Goal: Task Accomplishment & Management: Manage account settings

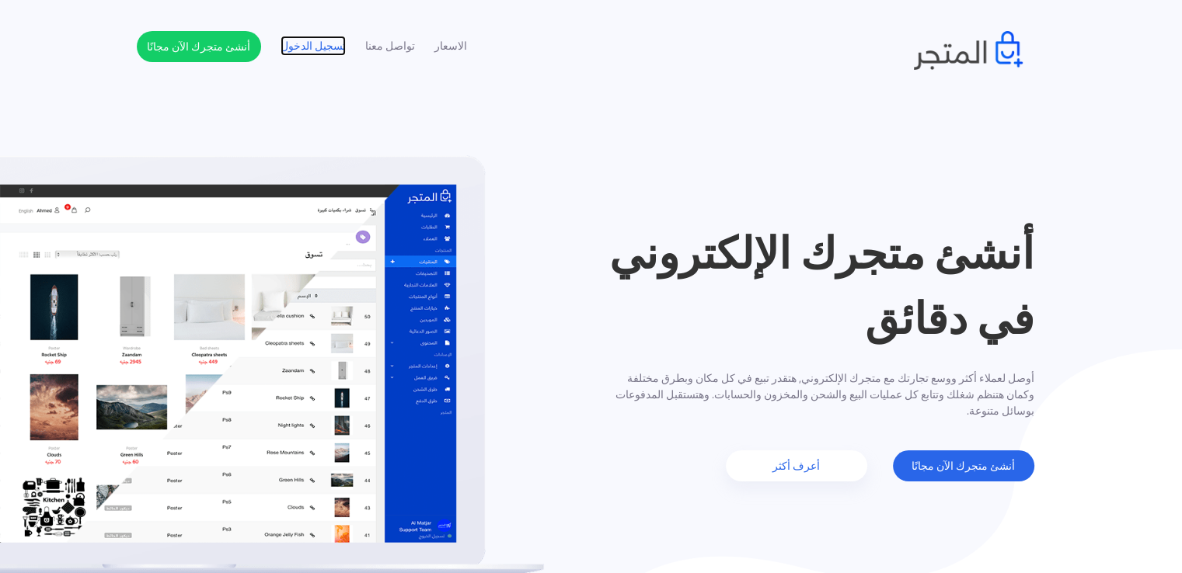
click at [315, 49] on link "تسجيل الدخول" at bounding box center [312, 46] width 65 height 16
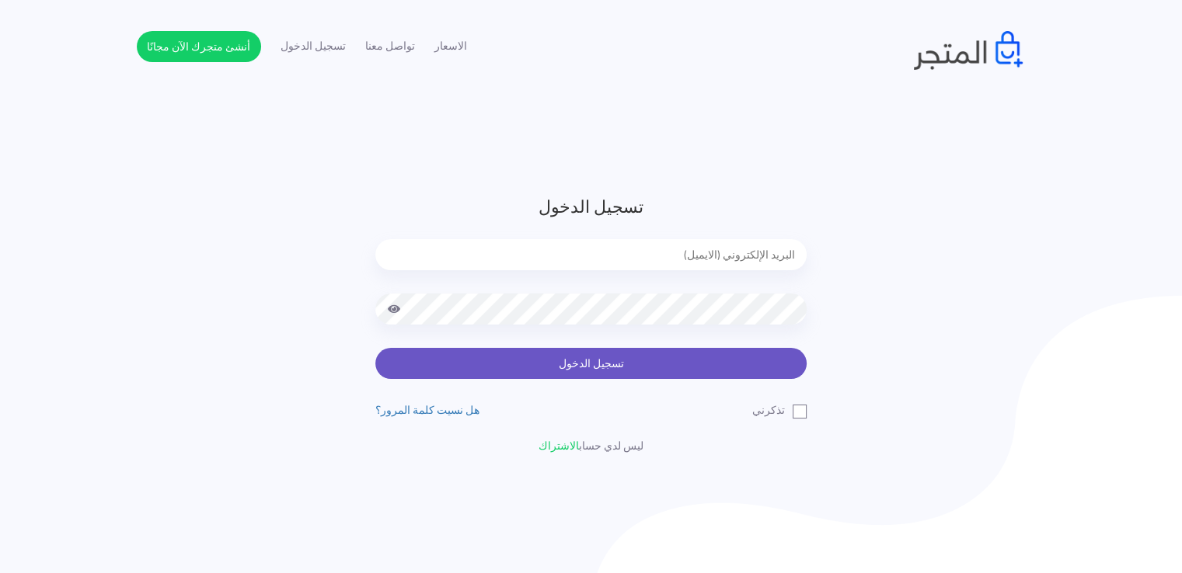
type input "[EMAIL_ADDRESS][DOMAIN_NAME]"
click at [509, 358] on button "تسجيل الدخول" at bounding box center [590, 363] width 431 height 31
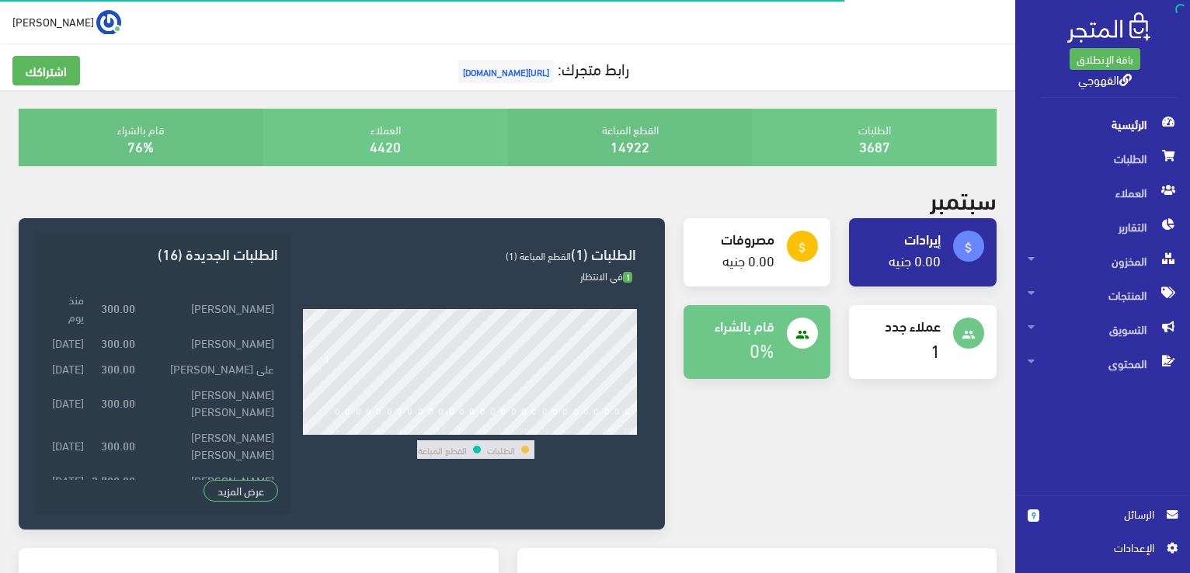
click at [1141, 514] on span "الرسائل" at bounding box center [1103, 514] width 103 height 17
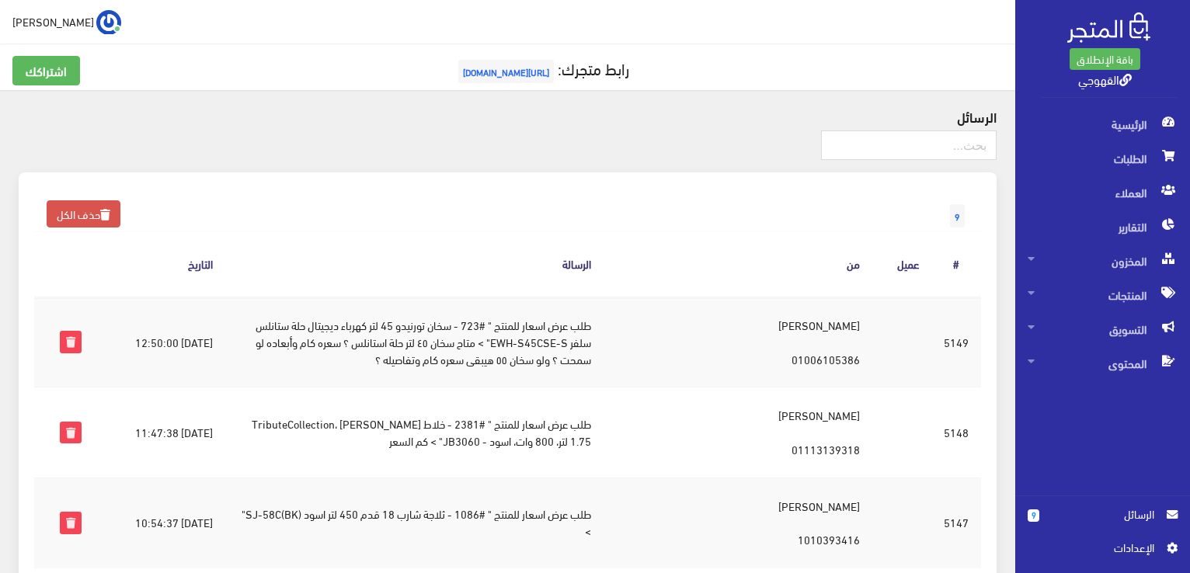
click at [604, 416] on td "طلب عرض اسعار للمنتج " #2381 - خلاط كهربائي براون TributeCollection، 1.75 لتر، …" at bounding box center [414, 433] width 379 height 90
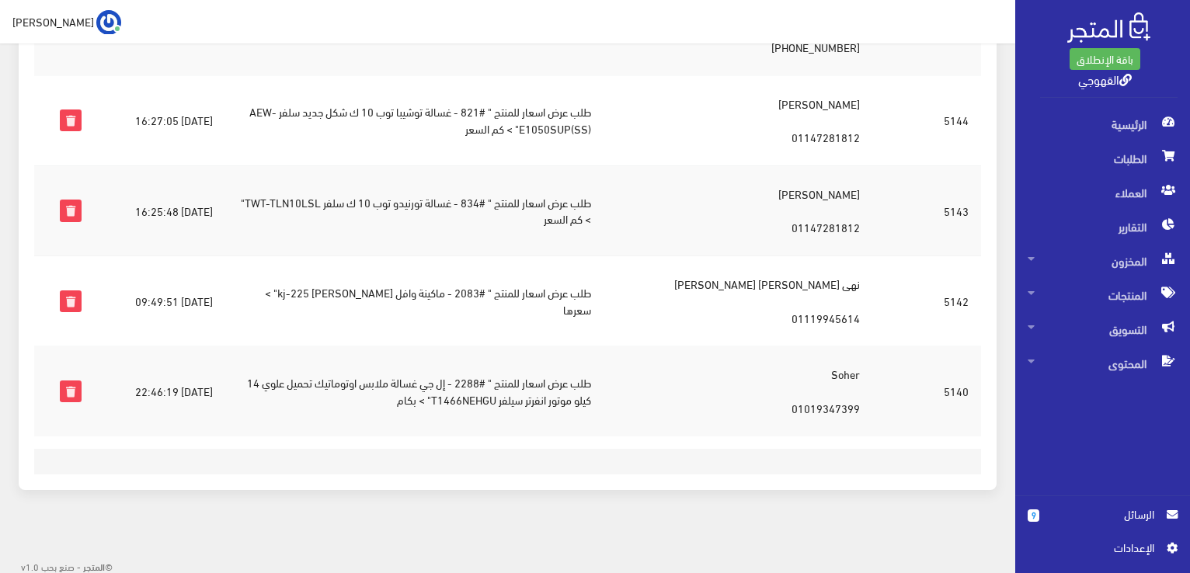
scroll to position [674, 0]
click at [488, 379] on td "طلب عرض اسعار للمنتج " #2288 - إل جي غسالة ملابس اوتوماتيك تحميل علوي 14 كيلو م…" at bounding box center [414, 391] width 379 height 90
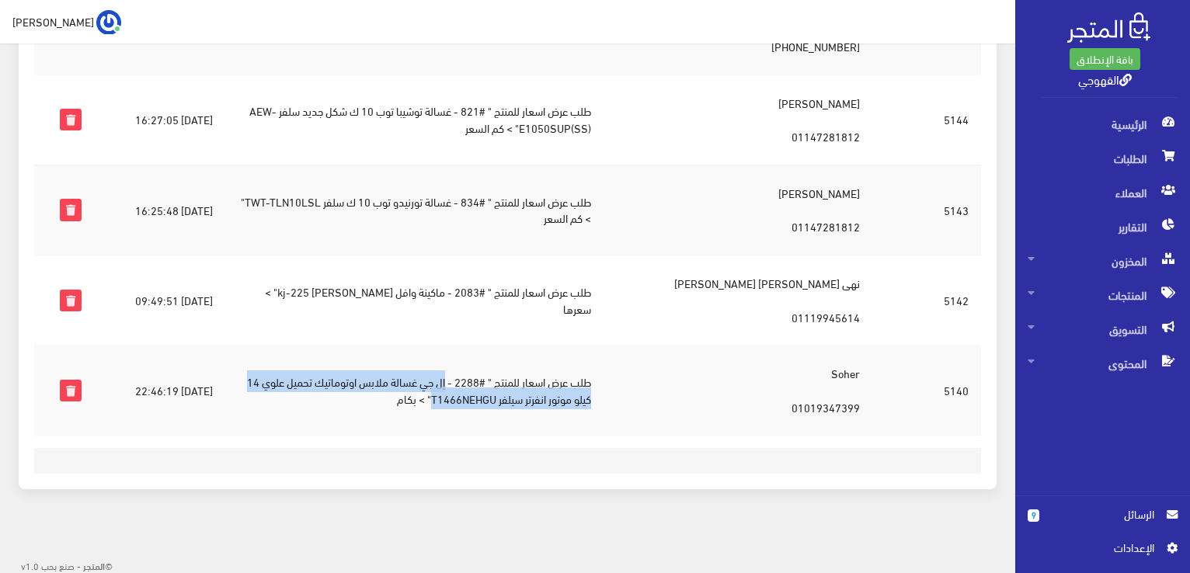
drag, startPoint x: 490, startPoint y: 379, endPoint x: 478, endPoint y: 396, distance: 21.1
click at [478, 396] on td "طلب عرض اسعار للمنتج " #2288 - إل جي غسالة ملابس اوتوماتيك تحميل علوي 14 كيلو م…" at bounding box center [414, 391] width 379 height 90
copy td "إل جي غسالة ملابس اوتوماتيك تحميل علوي 14 كيلو موتور انفرتر سيلفر T1466NEHGU"
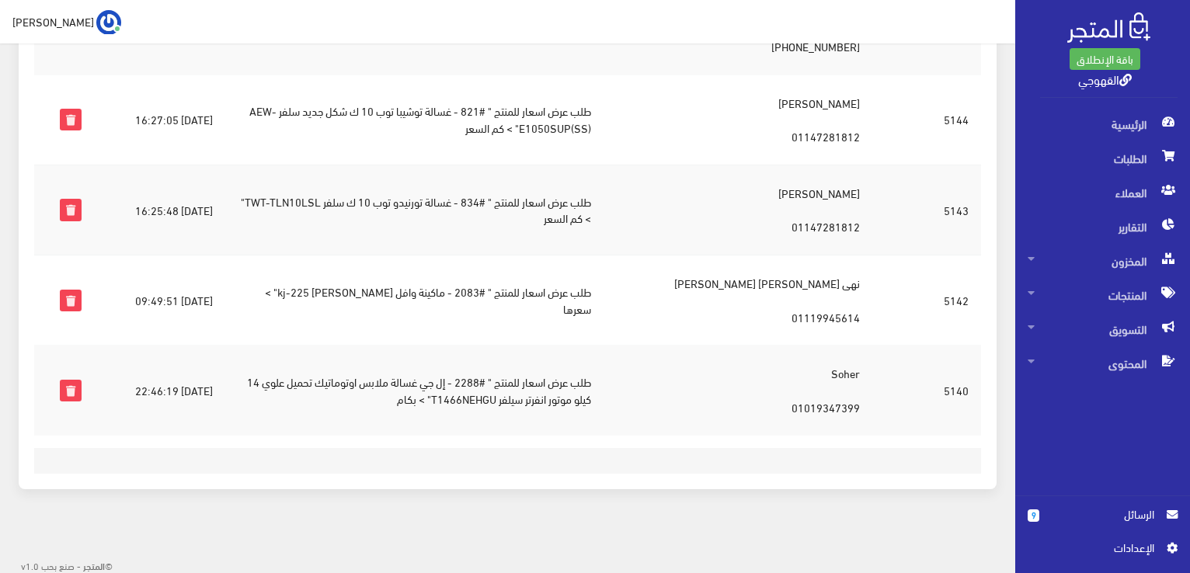
click at [708, 405] on td "Soher 01019347399" at bounding box center [738, 391] width 269 height 90
click at [81, 391] on icon at bounding box center [71, 391] width 20 height 20
click at [78, 299] on icon at bounding box center [71, 301] width 20 height 20
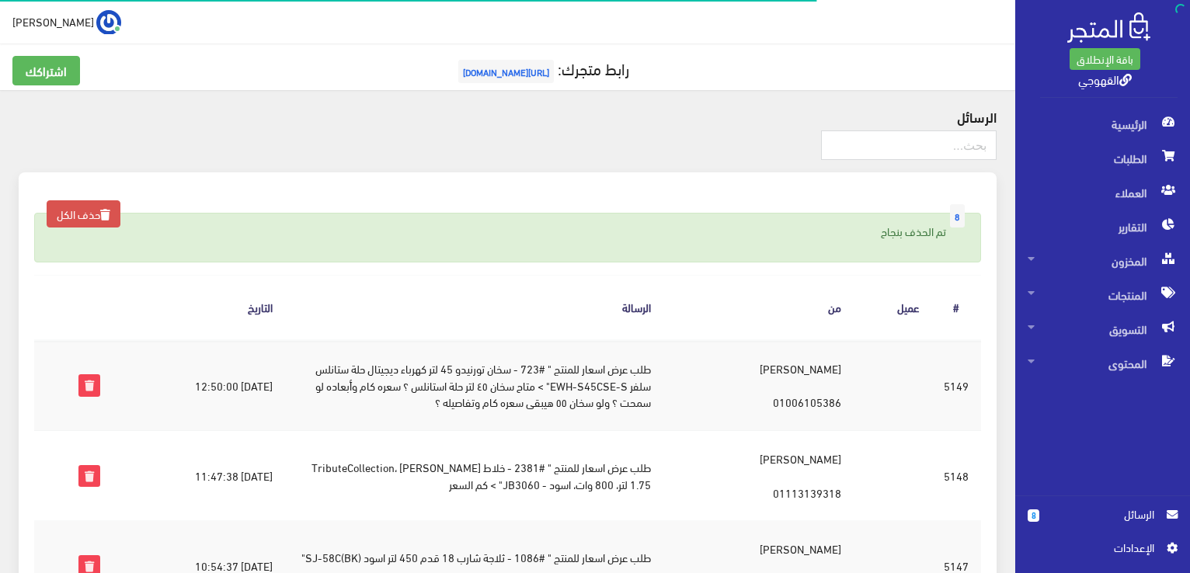
click at [583, 290] on th "الرسالة" at bounding box center [474, 308] width 379 height 64
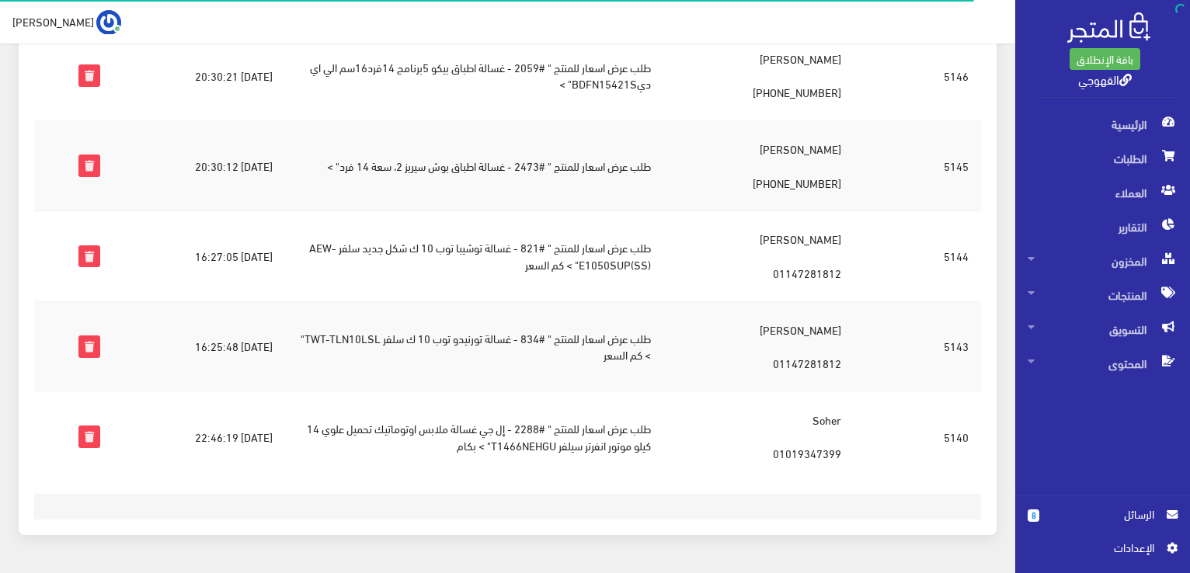
scroll to position [628, 0]
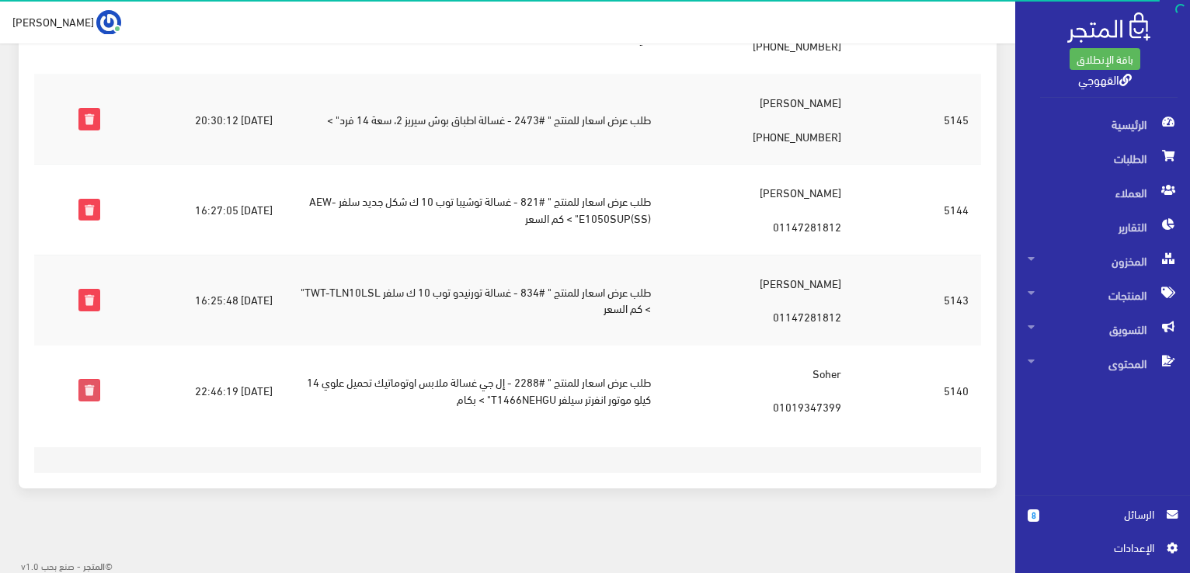
click at [82, 391] on icon at bounding box center [89, 390] width 20 height 20
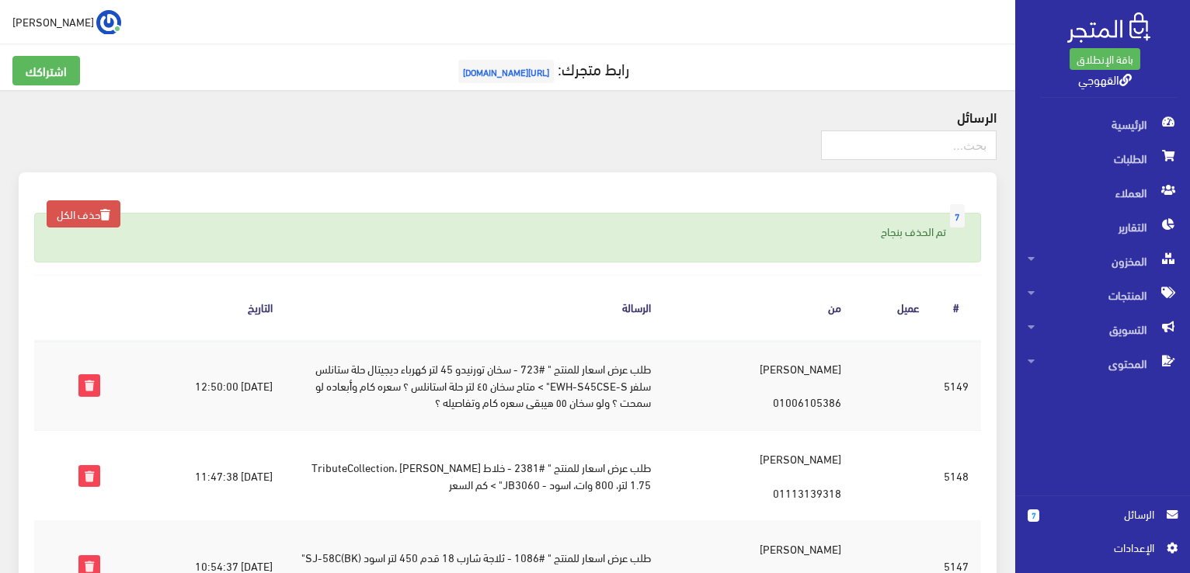
click at [516, 367] on td "طلب عرض اسعار للمنتج " #723 - سخان تورنيدو 45 لتر كهرباء ديجيتال حلة ستانلس سلف…" at bounding box center [474, 385] width 379 height 91
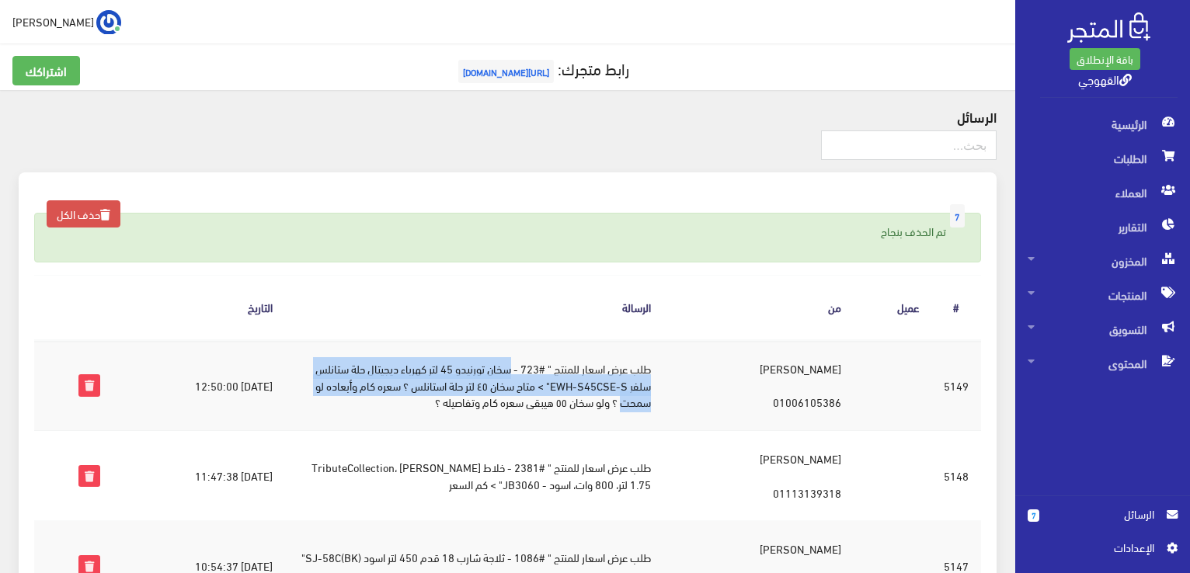
drag, startPoint x: 519, startPoint y: 371, endPoint x: 632, endPoint y: 401, distance: 117.4
click at [632, 401] on td "طلب عرض اسعار للمنتج " #723 - سخان تورنيدو 45 لتر كهرباء ديجيتال حلة ستانلس سلف…" at bounding box center [474, 385] width 379 height 91
copy td "[PERSON_NAME] 45 لتر كهرباء ديجيتال حلة ستانلس سلفر EWH-S45CSE-S" > متاح سخان ٤…"
click at [510, 367] on td "طلب عرض اسعار للمنتج " #723 - سخان تورنيدو 45 لتر كهرباء ديجيتال حلة ستانلس سلف…" at bounding box center [474, 385] width 379 height 91
drag, startPoint x: 519, startPoint y: 364, endPoint x: 562, endPoint y: 383, distance: 47.6
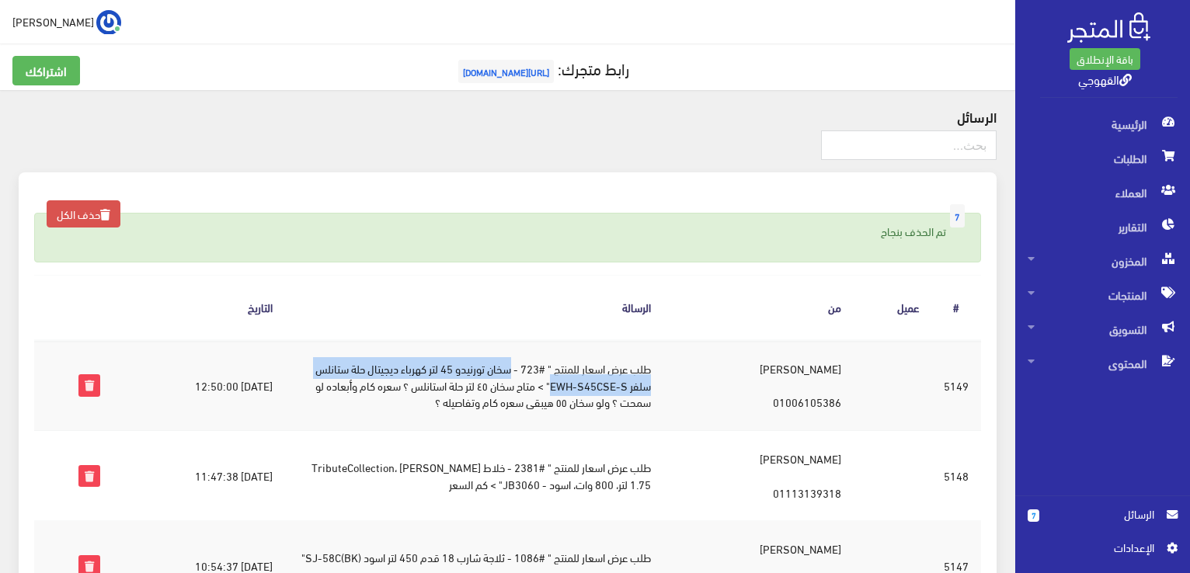
click at [562, 383] on td "طلب عرض اسعار للمنتج " #723 - سخان تورنيدو 45 لتر كهرباء ديجيتال حلة ستانلس سلف…" at bounding box center [474, 385] width 379 height 91
copy td "[PERSON_NAME] 45 لتر كهرباء ديجيتال حلة ستانلس سلفر EWH-S45CSE-S"
